Goal: Transaction & Acquisition: Purchase product/service

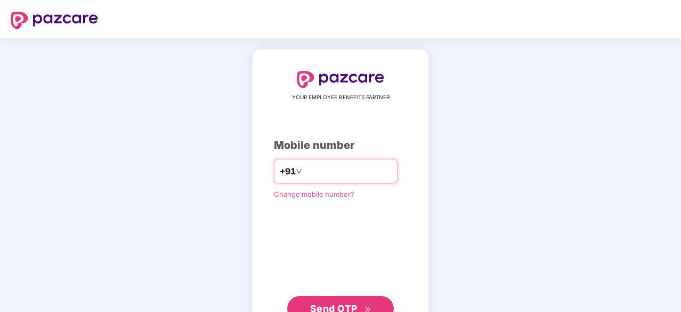
type input "**********"
click at [330, 305] on span "Send OTP" at bounding box center [333, 307] width 47 height 11
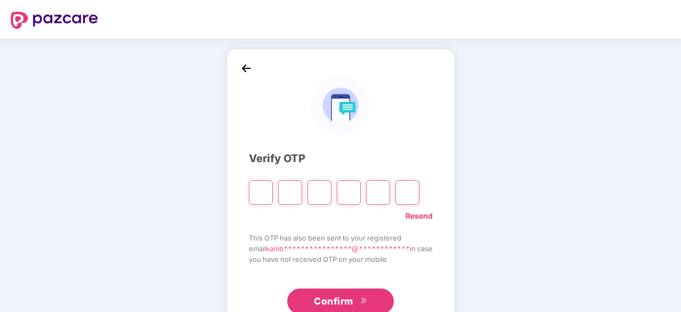
type input "*"
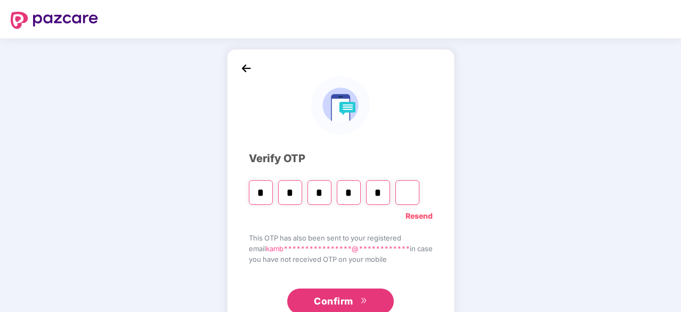
type input "*"
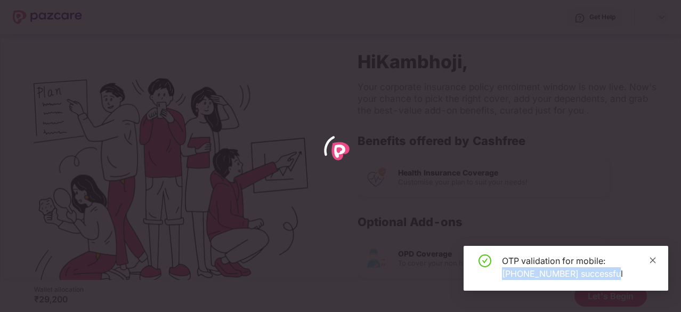
drag, startPoint x: 648, startPoint y: 254, endPoint x: 652, endPoint y: 259, distance: 6.5
click at [652, 259] on div "OTP validation for mobile: [PHONE_NUMBER] successful" at bounding box center [566, 268] width 205 height 45
click at [652, 259] on icon "close" at bounding box center [653, 260] width 6 height 6
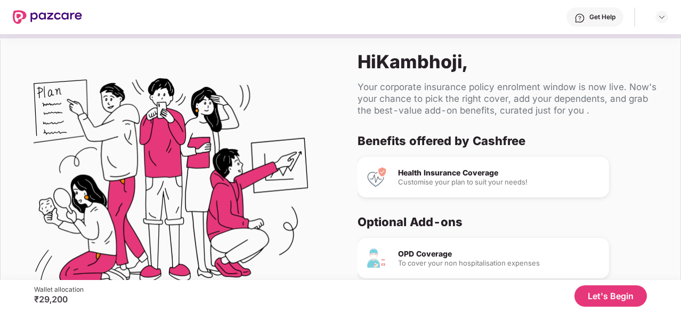
click at [620, 291] on button "Let's Begin" at bounding box center [610, 295] width 72 height 21
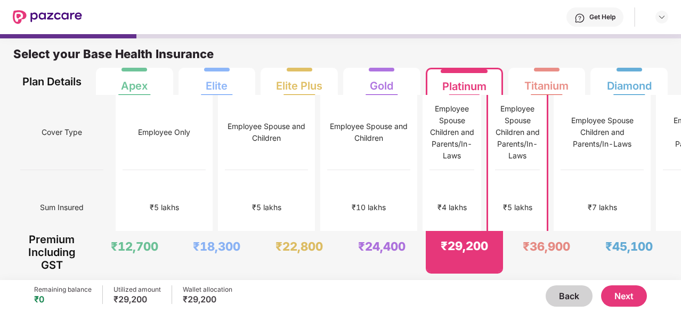
click at [620, 291] on button "Next" at bounding box center [624, 295] width 46 height 21
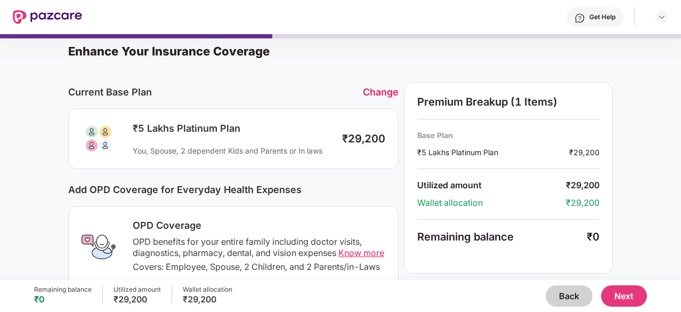
click at [576, 295] on button "Back" at bounding box center [569, 295] width 47 height 21
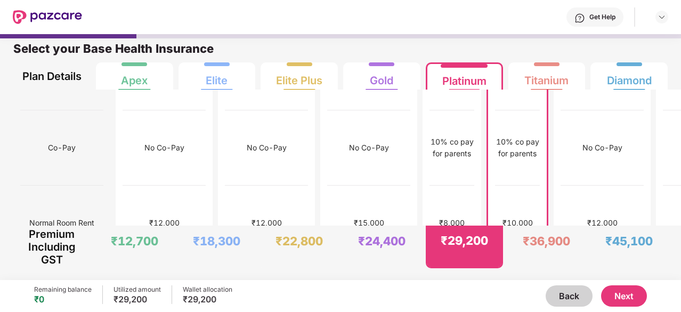
scroll to position [132, 0]
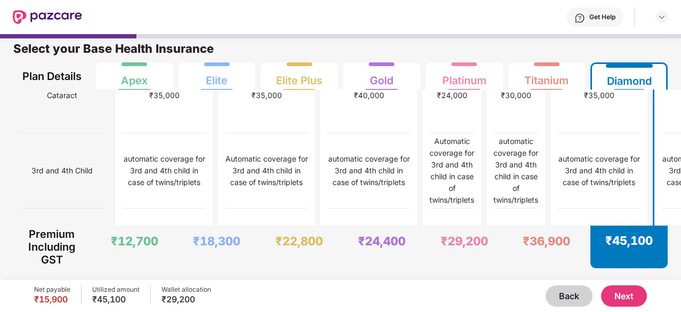
scroll to position [729, 0]
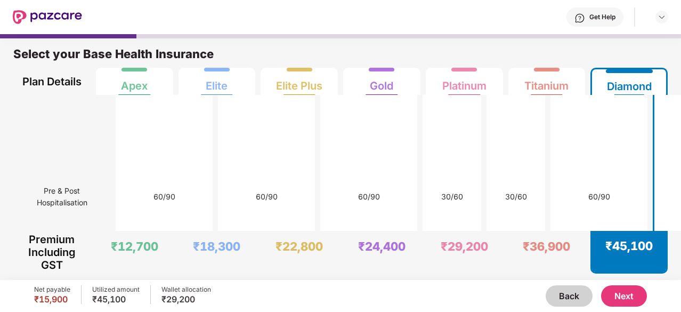
scroll to position [3353, 0]
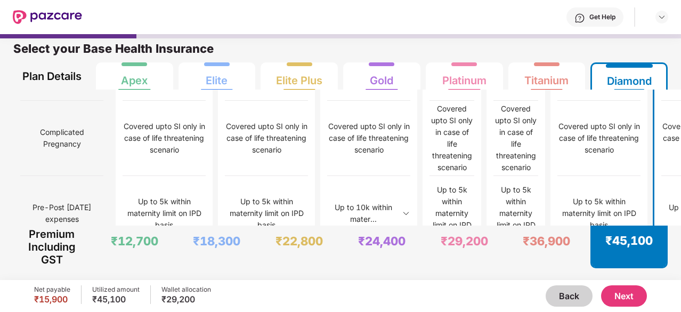
scroll to position [972, 0]
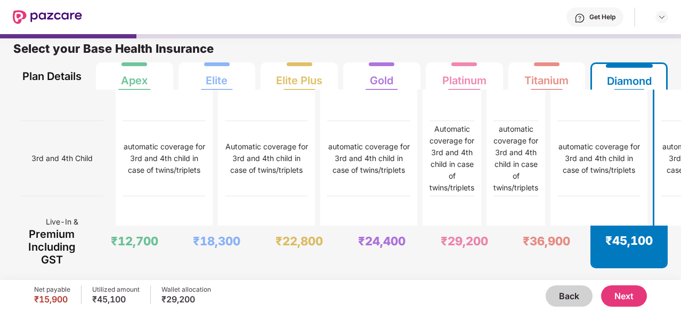
scroll to position [741, 0]
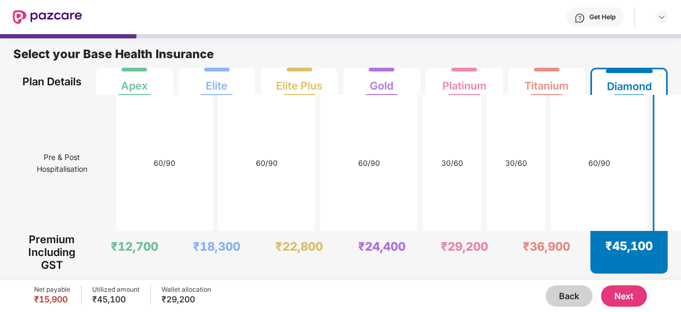
scroll to position [3353, 0]
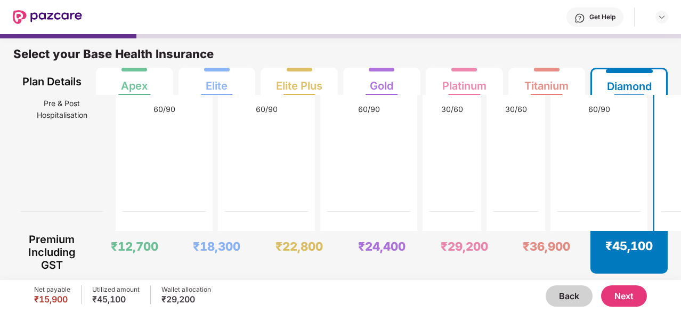
drag, startPoint x: 630, startPoint y: 158, endPoint x: 634, endPoint y: 175, distance: 17.5
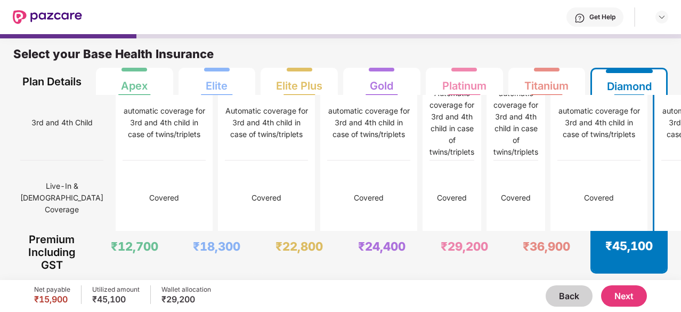
scroll to position [821, 0]
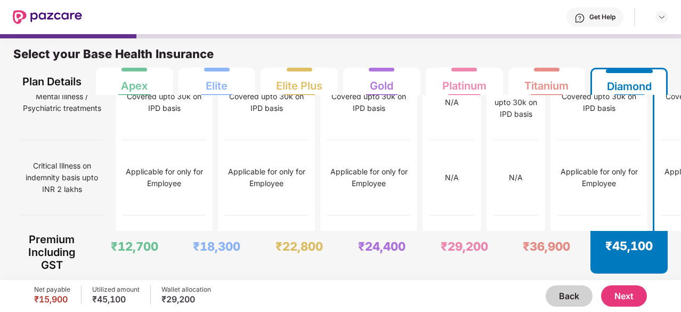
scroll to position [1682, 0]
drag, startPoint x: 605, startPoint y: 127, endPoint x: 650, endPoint y: 222, distance: 105.4
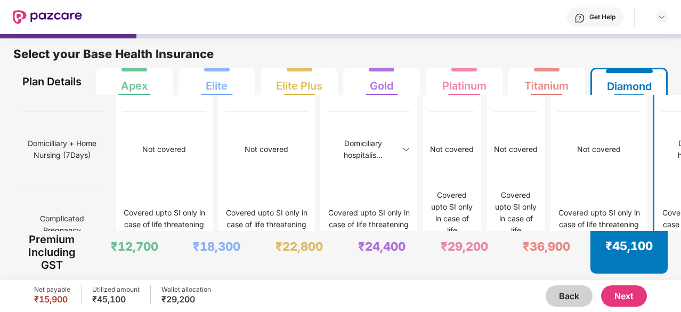
scroll to position [883, 0]
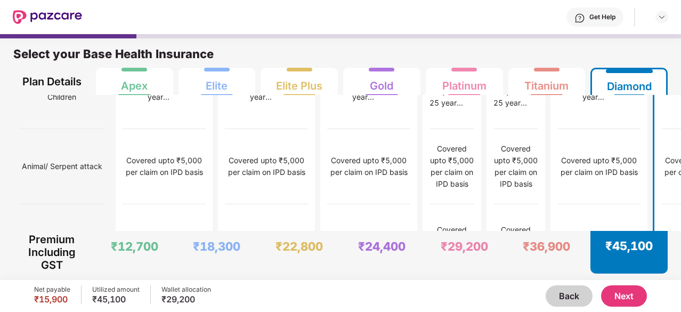
scroll to position [1423, 0]
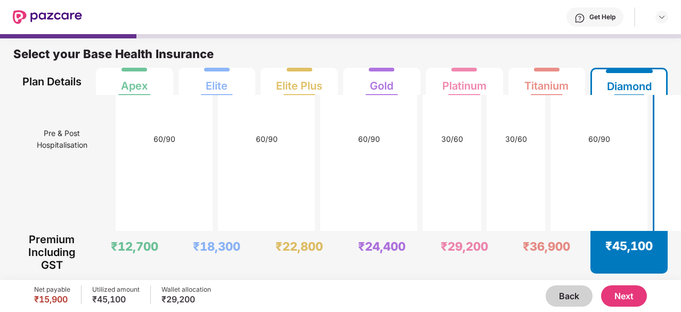
scroll to position [3353, 0]
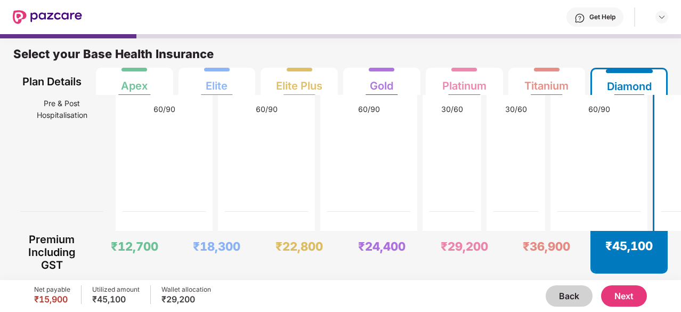
drag, startPoint x: 609, startPoint y: 100, endPoint x: 654, endPoint y: 228, distance: 135.8
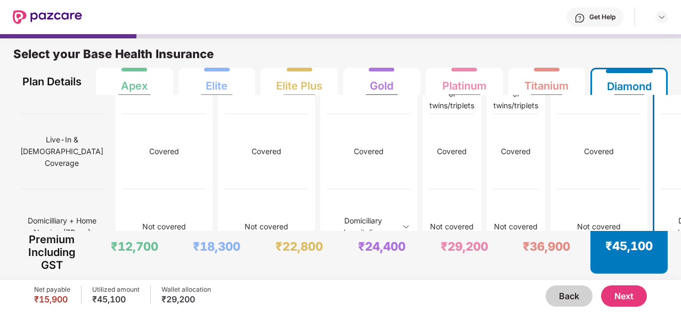
scroll to position [821, 0]
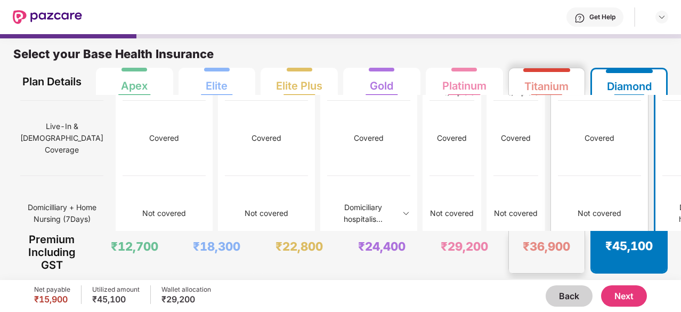
click at [540, 239] on div "₹36,900" at bounding box center [546, 246] width 47 height 15
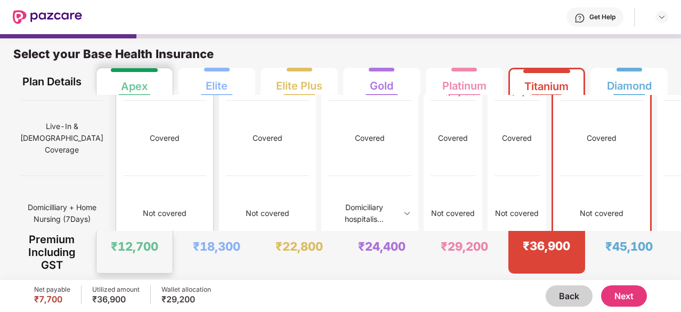
click at [123, 252] on div "₹12,700" at bounding box center [134, 246] width 47 height 15
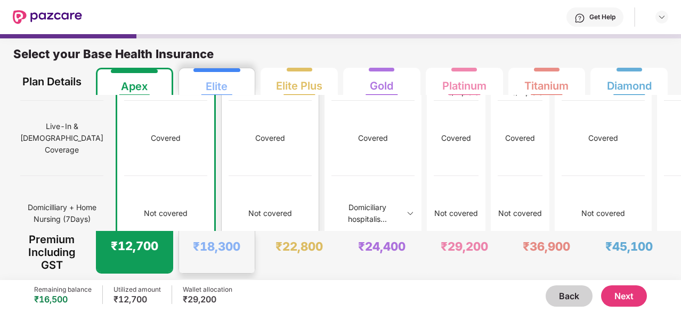
click at [203, 241] on div "₹18,300" at bounding box center [216, 246] width 47 height 15
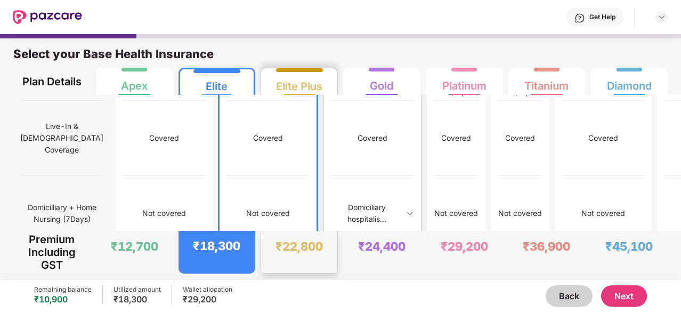
click at [282, 247] on div "₹22,800" at bounding box center [298, 246] width 47 height 15
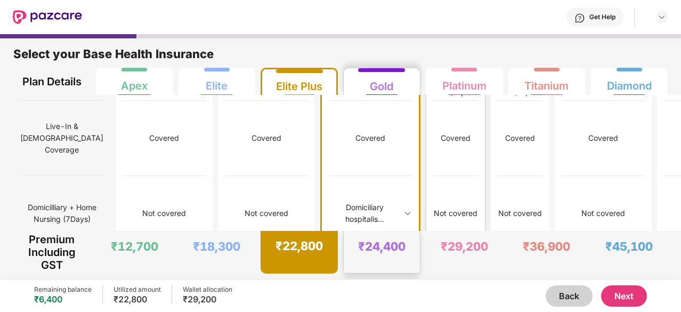
click at [392, 248] on div "₹24,400" at bounding box center [381, 246] width 47 height 15
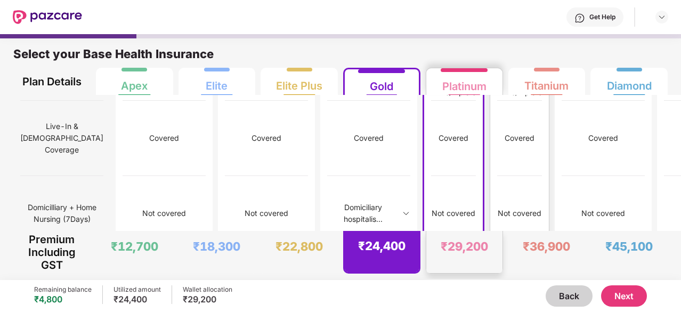
click at [459, 254] on div "₹29,200" at bounding box center [464, 252] width 76 height 42
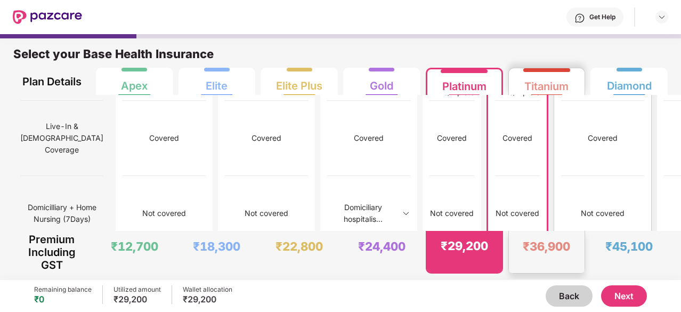
click at [520, 252] on div "₹36,900" at bounding box center [547, 252] width 76 height 42
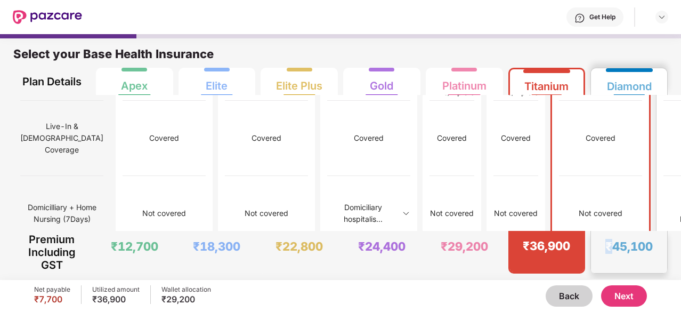
click at [606, 253] on div "₹45,100" at bounding box center [628, 246] width 47 height 15
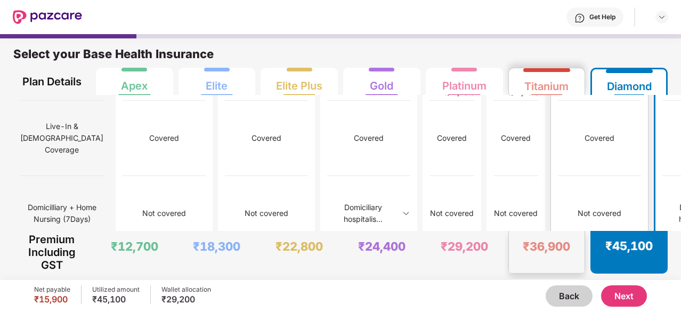
click at [546, 240] on div "₹36,900" at bounding box center [546, 246] width 47 height 15
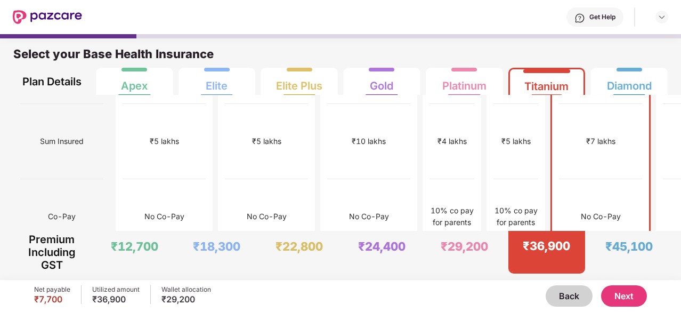
scroll to position [0, 0]
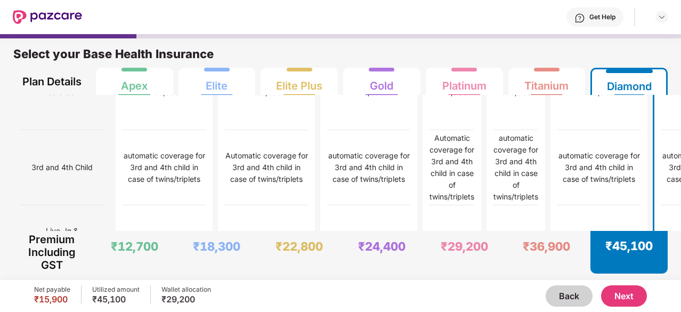
scroll to position [724, 0]
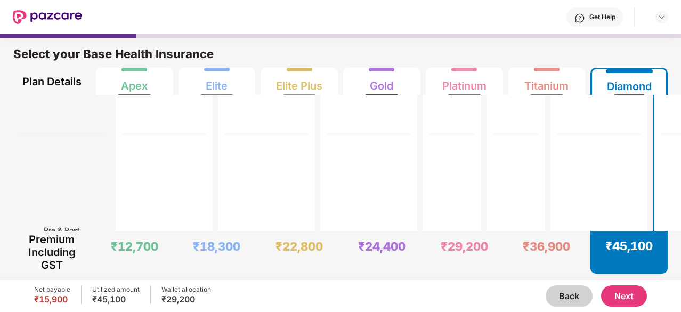
scroll to position [3353, 0]
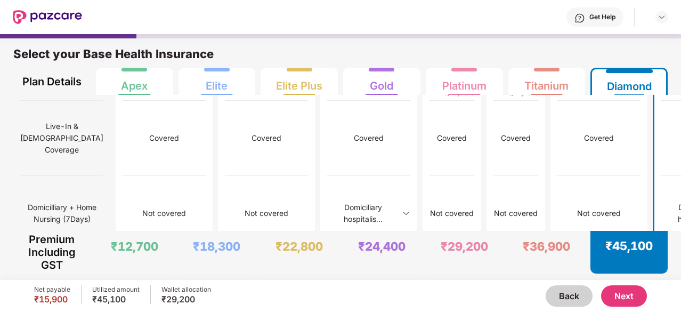
scroll to position [5, 0]
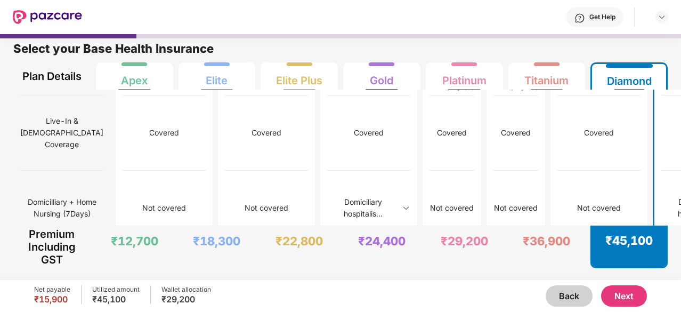
drag, startPoint x: 624, startPoint y: 122, endPoint x: 637, endPoint y: 175, distance: 54.8
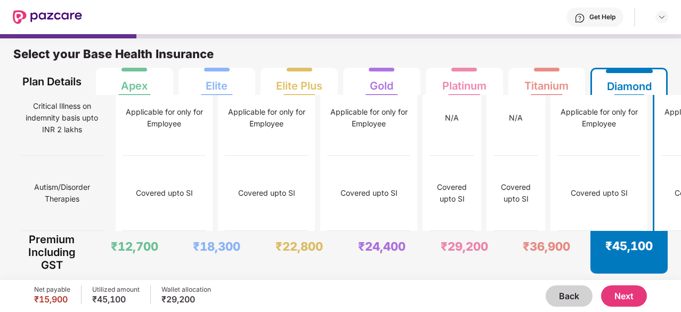
scroll to position [1918, 0]
